Goal: Transaction & Acquisition: Purchase product/service

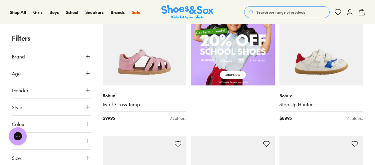
scroll to position [534, 0]
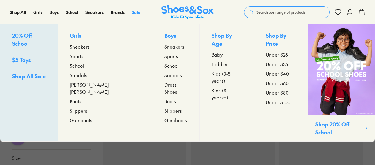
click at [136, 15] on span "Sale" at bounding box center [136, 12] width 9 height 6
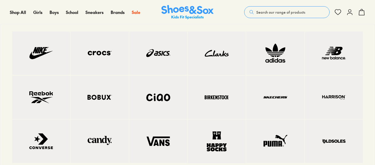
scroll to position [30, 0]
click at [104, 92] on img at bounding box center [100, 98] width 34 height 20
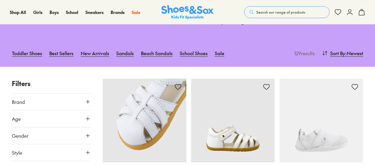
scroll to position [59, 0]
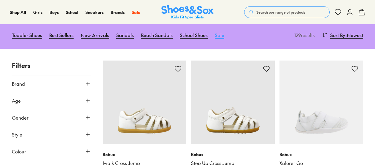
click at [221, 36] on link "Sale" at bounding box center [220, 35] width 10 height 13
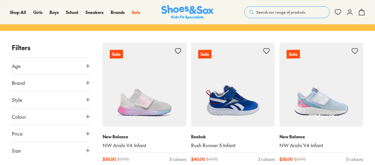
scroll to position [89, 0]
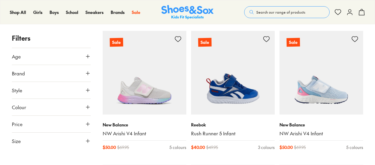
click at [90, 72] on icon at bounding box center [88, 73] width 6 height 6
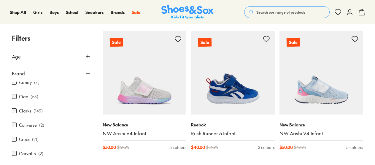
scroll to position [59, 0]
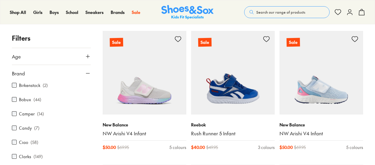
click at [31, 99] on label "Bobux" at bounding box center [25, 99] width 12 height 6
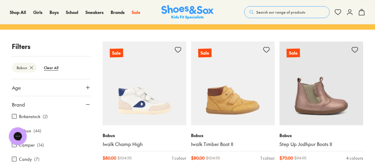
scroll to position [108, 0]
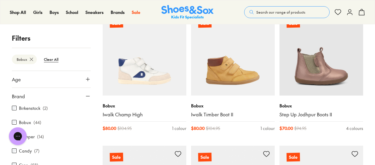
drag, startPoint x: 97, startPoint y: 89, endPoint x: 46, endPoint y: 35, distance: 74.2
click at [46, 35] on p "Filters" at bounding box center [51, 38] width 79 height 10
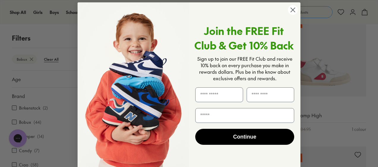
scroll to position [5, 0]
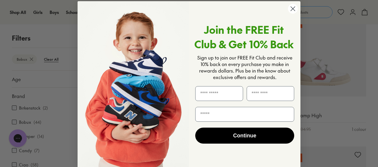
click at [296, 10] on circle "Close dialog" at bounding box center [293, 9] width 10 height 10
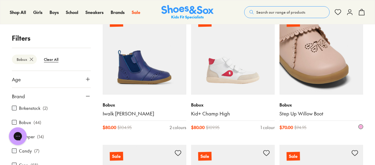
scroll to position [643, 0]
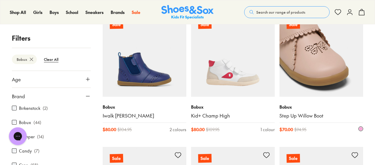
drag, startPoint x: 288, startPoint y: 109, endPoint x: 283, endPoint y: 113, distance: 7.2
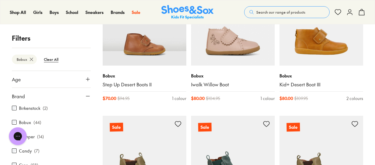
scroll to position [1236, 0]
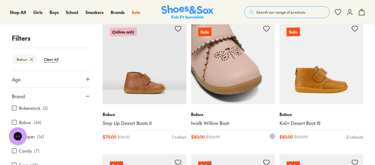
scroll to position [1147, 0]
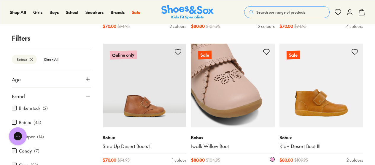
drag, startPoint x: 201, startPoint y: 137, endPoint x: 196, endPoint y: 142, distance: 7.2
drag, startPoint x: 196, startPoint y: 142, endPoint x: 193, endPoint y: 138, distance: 5.3
drag, startPoint x: 193, startPoint y: 138, endPoint x: 202, endPoint y: 145, distance: 11.4
click at [202, 145] on link "Iwalk Willow Boot" at bounding box center [233, 146] width 84 height 7
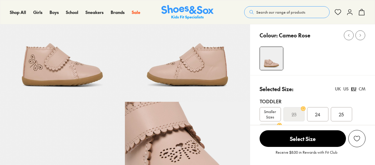
scroll to position [119, 0]
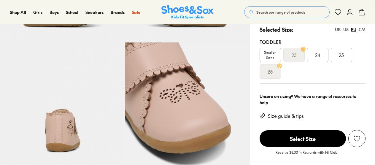
select select "*"
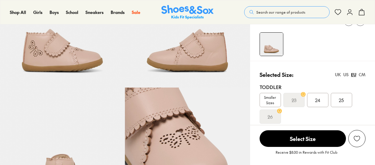
scroll to position [59, 0]
